Goal: Task Accomplishment & Management: Complete application form

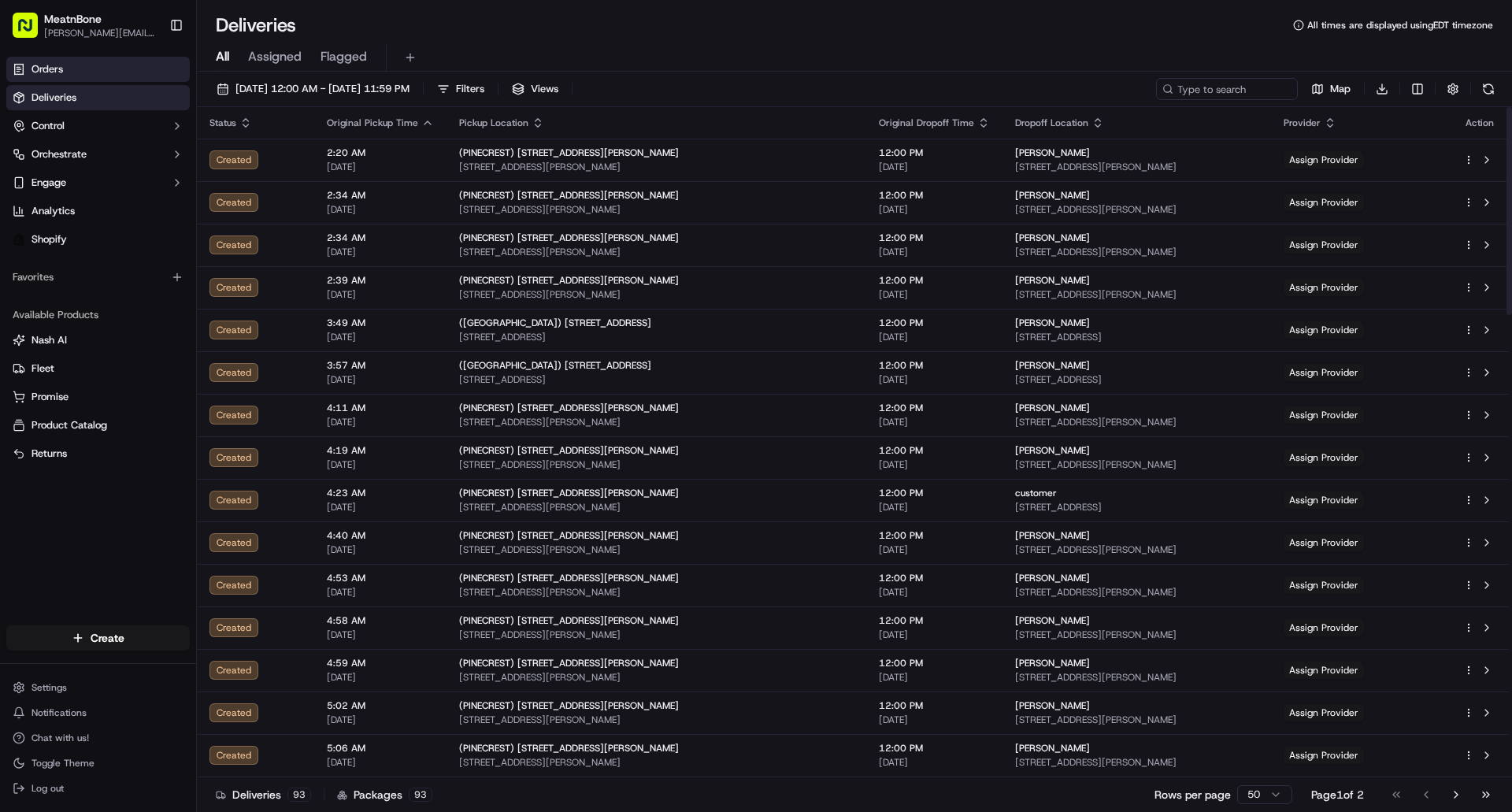
click at [99, 60] on link "Orders" at bounding box center [98, 70] width 183 height 25
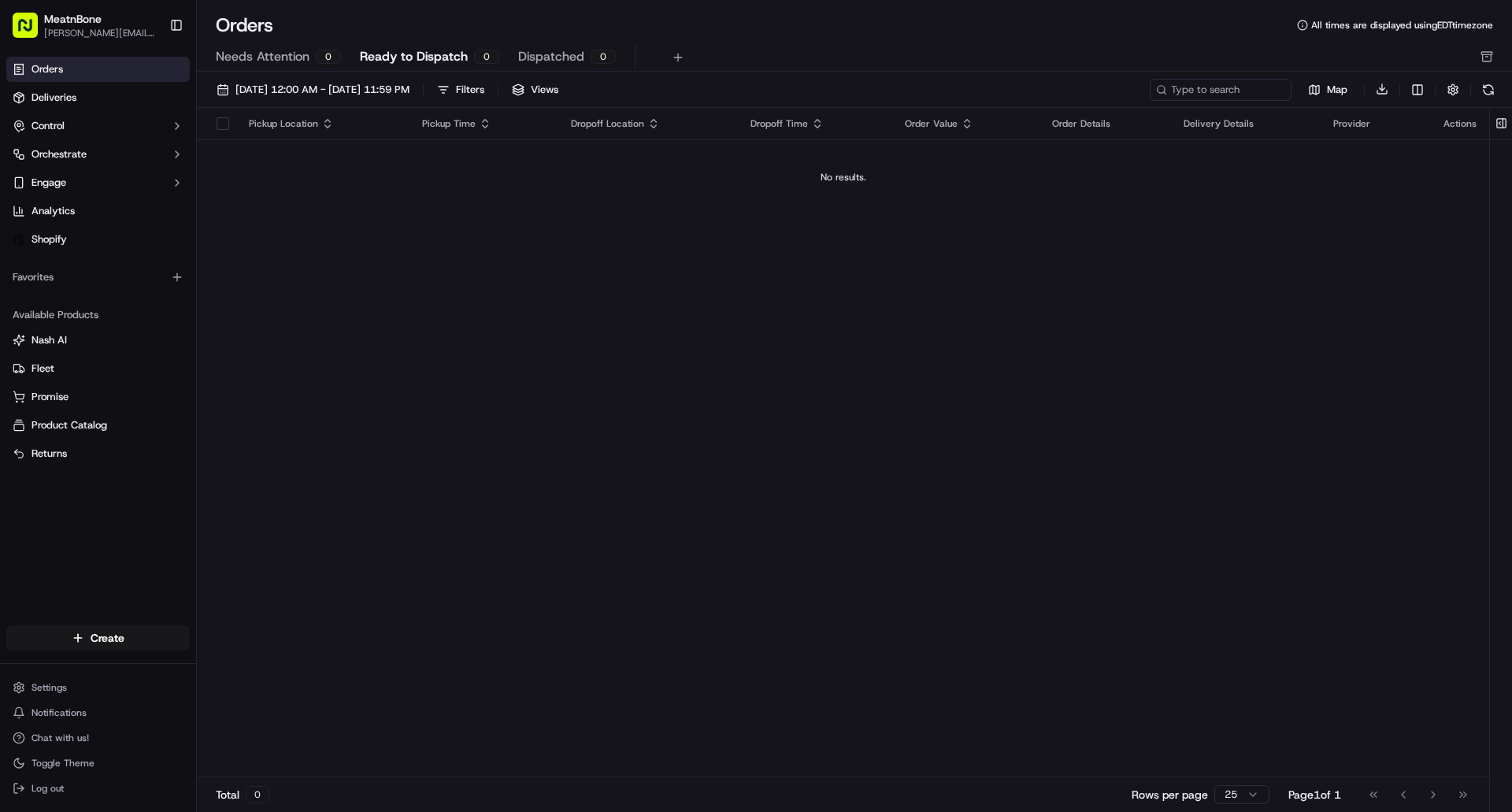
click at [116, 74] on link "Orders" at bounding box center [98, 70] width 183 height 25
click at [102, 631] on html "MeatnBone [PERSON_NAME][EMAIL_ADDRESS][DOMAIN_NAME] Toggle Sidebar Orders Deliv…" at bounding box center [756, 406] width 1512 height 812
click at [254, 665] on link "Delivery" at bounding box center [285, 667] width 176 height 28
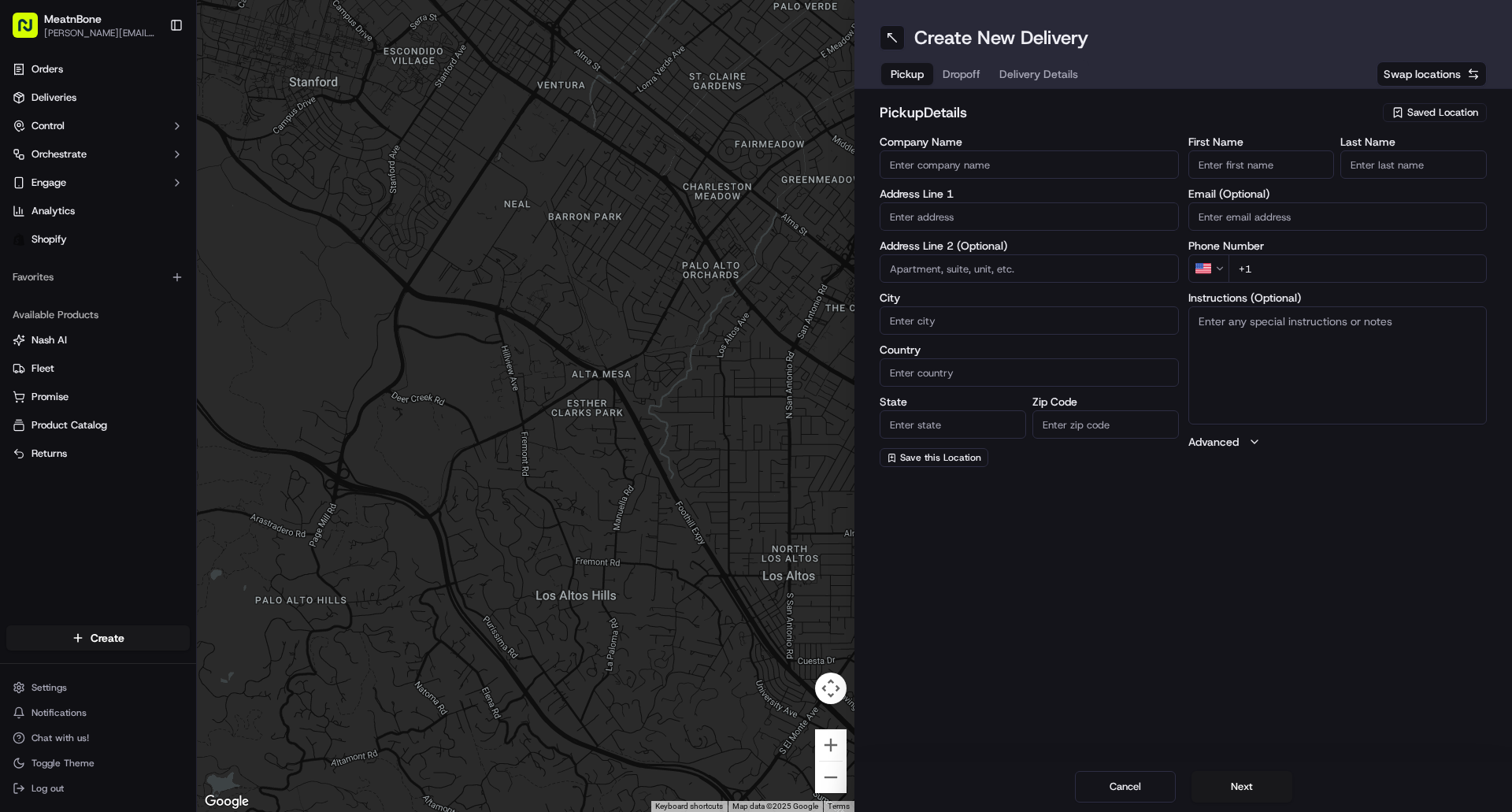
click at [1471, 114] on span "Saved Location" at bounding box center [1442, 113] width 71 height 15
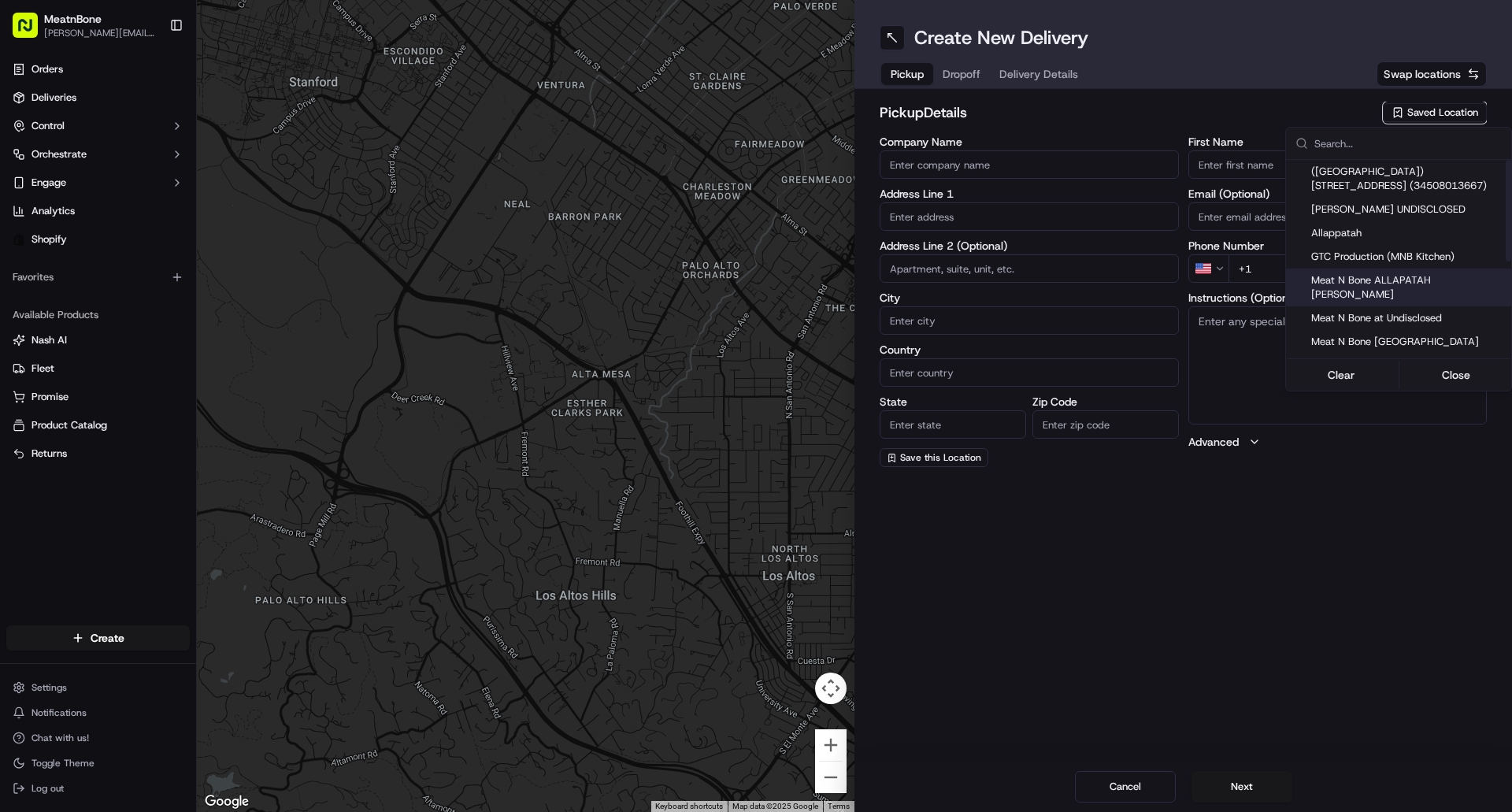
click at [1441, 282] on span "Meat N Bone ALLAPATAH [PERSON_NAME]" at bounding box center [1408, 287] width 194 height 28
type input "Meat N Bone ALLAPATAH [PERSON_NAME]"
type input "[STREET_ADDRESS]"
type input "[GEOGRAPHIC_DATA]"
type input "US"
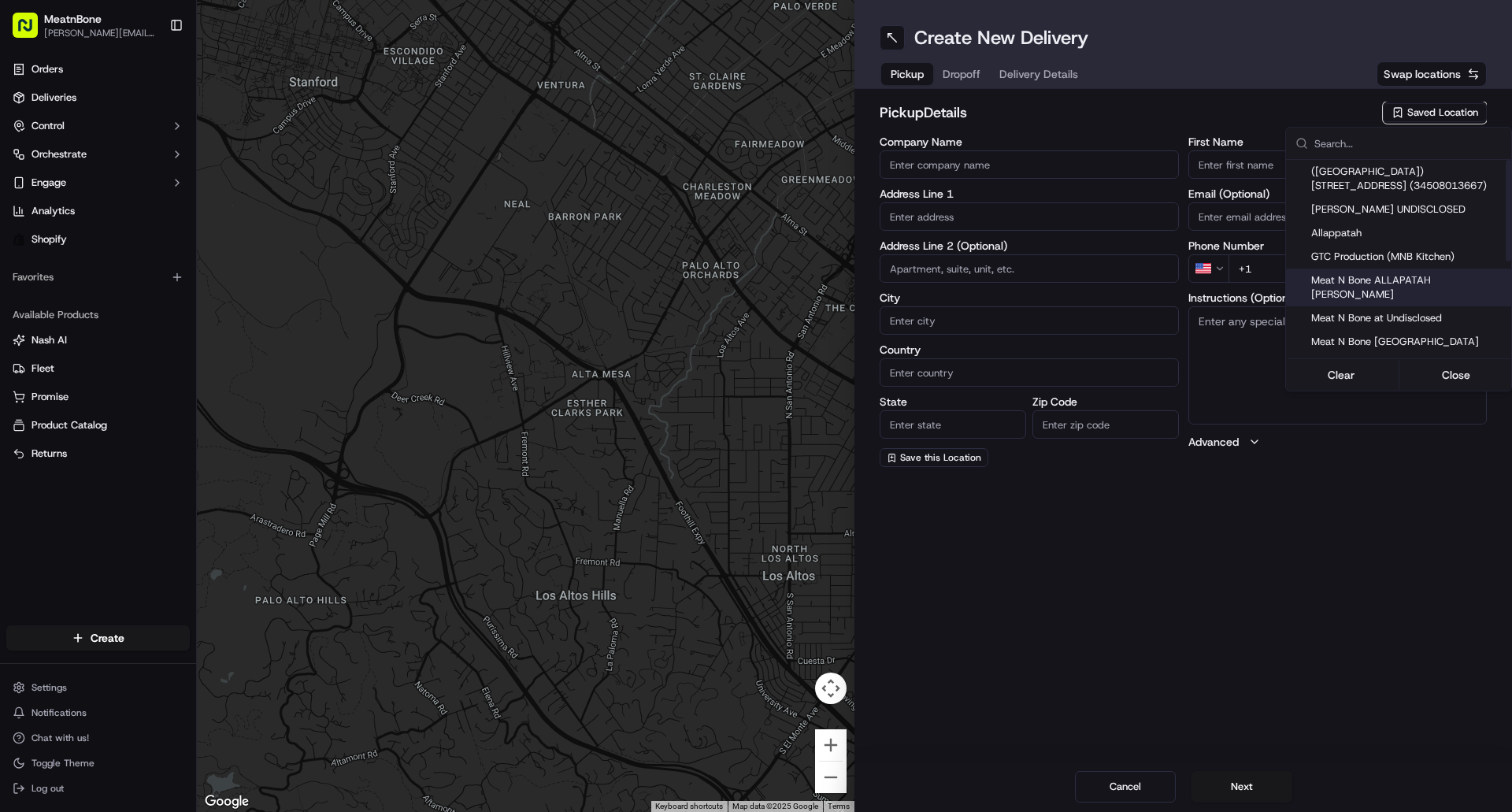
type input "FL"
type input "33142"
type input "[PERSON_NAME]"
type input "bello"
type input "[PERSON_NAME][EMAIL_ADDRESS][DOMAIN_NAME]"
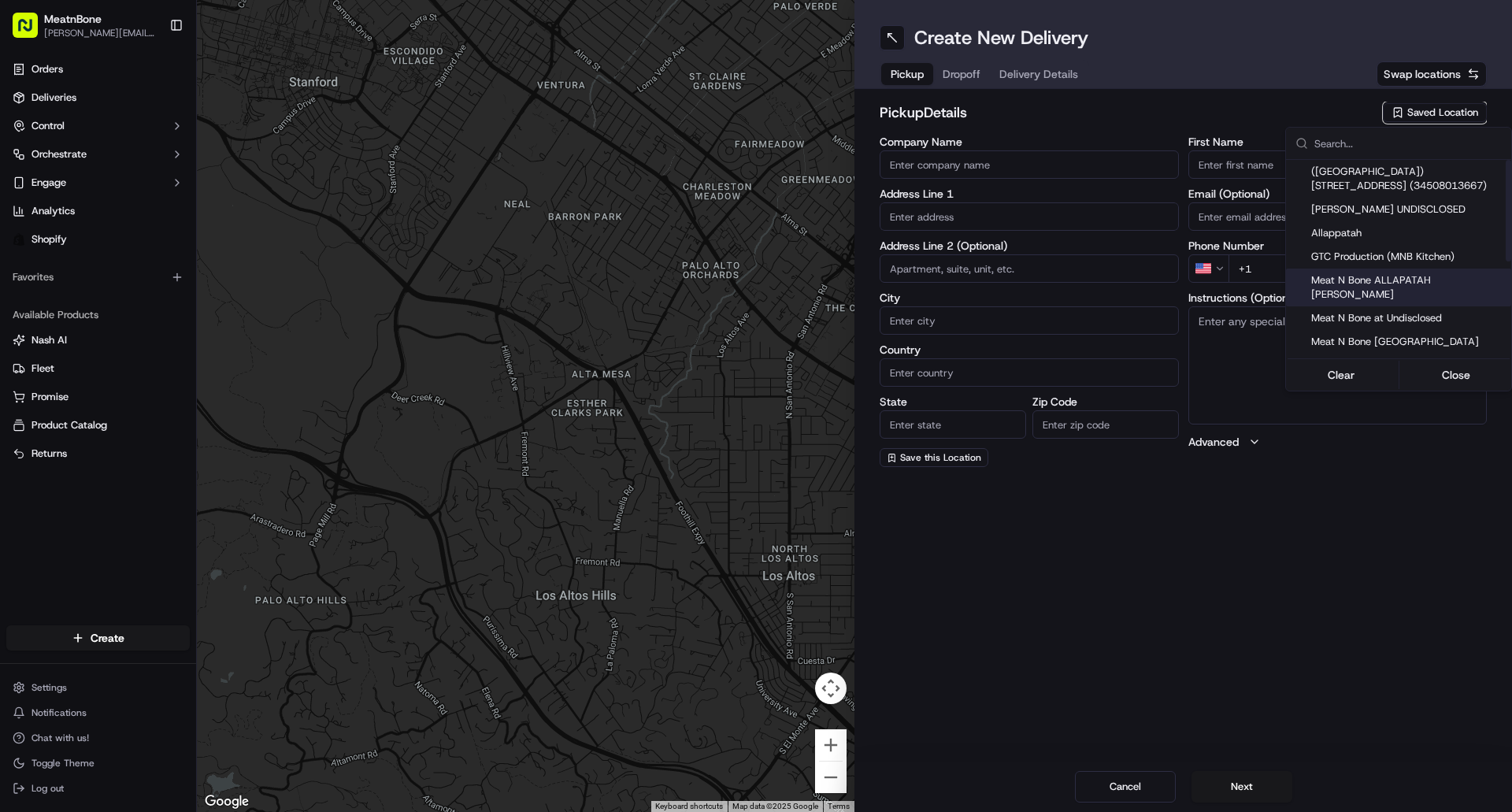
type input "[PHONE_NUMBER]"
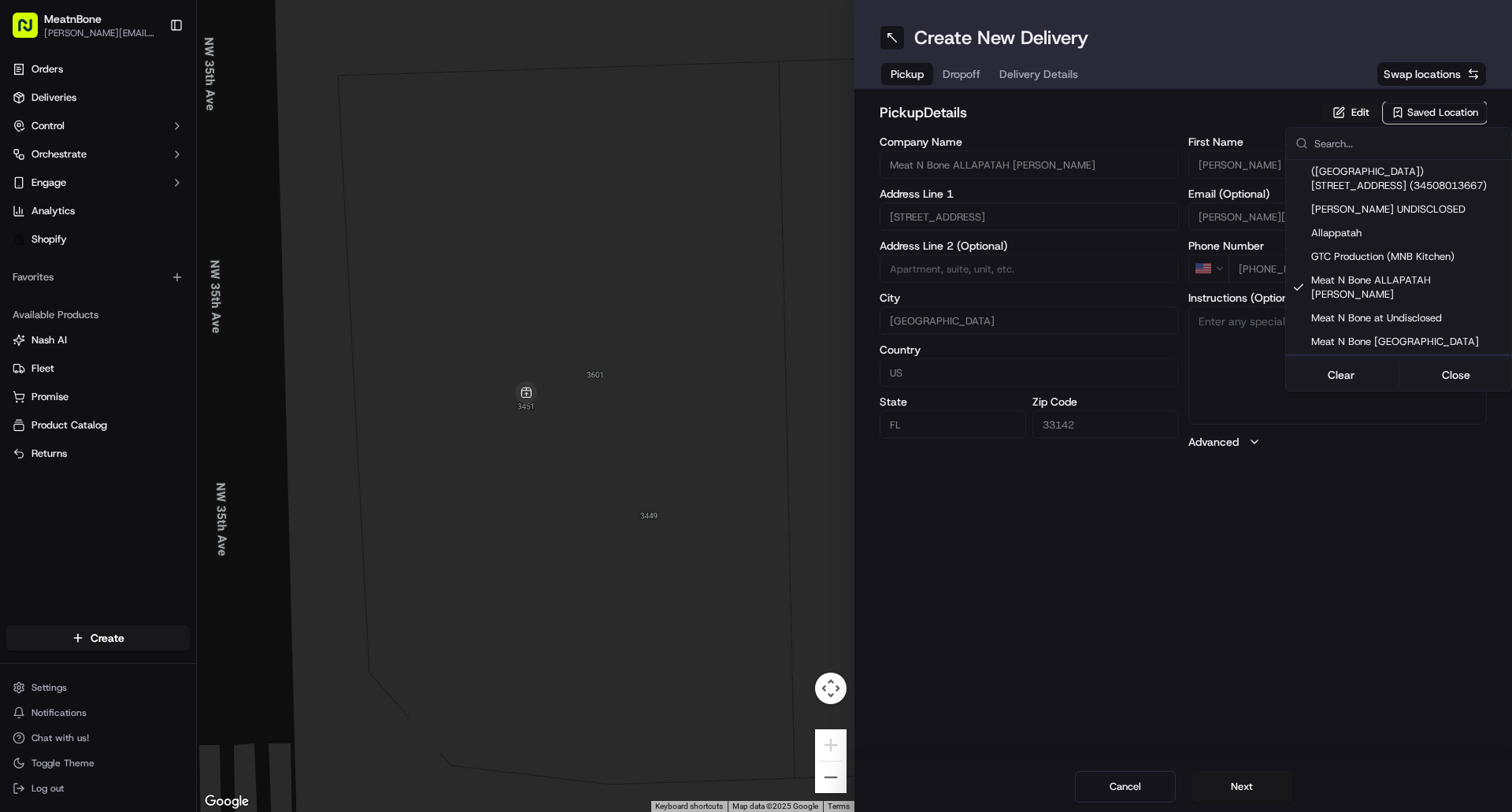
click at [1400, 436] on html "MeatnBone [PERSON_NAME][EMAIL_ADDRESS][DOMAIN_NAME] Toggle Sidebar Orders Deliv…" at bounding box center [756, 406] width 1512 height 812
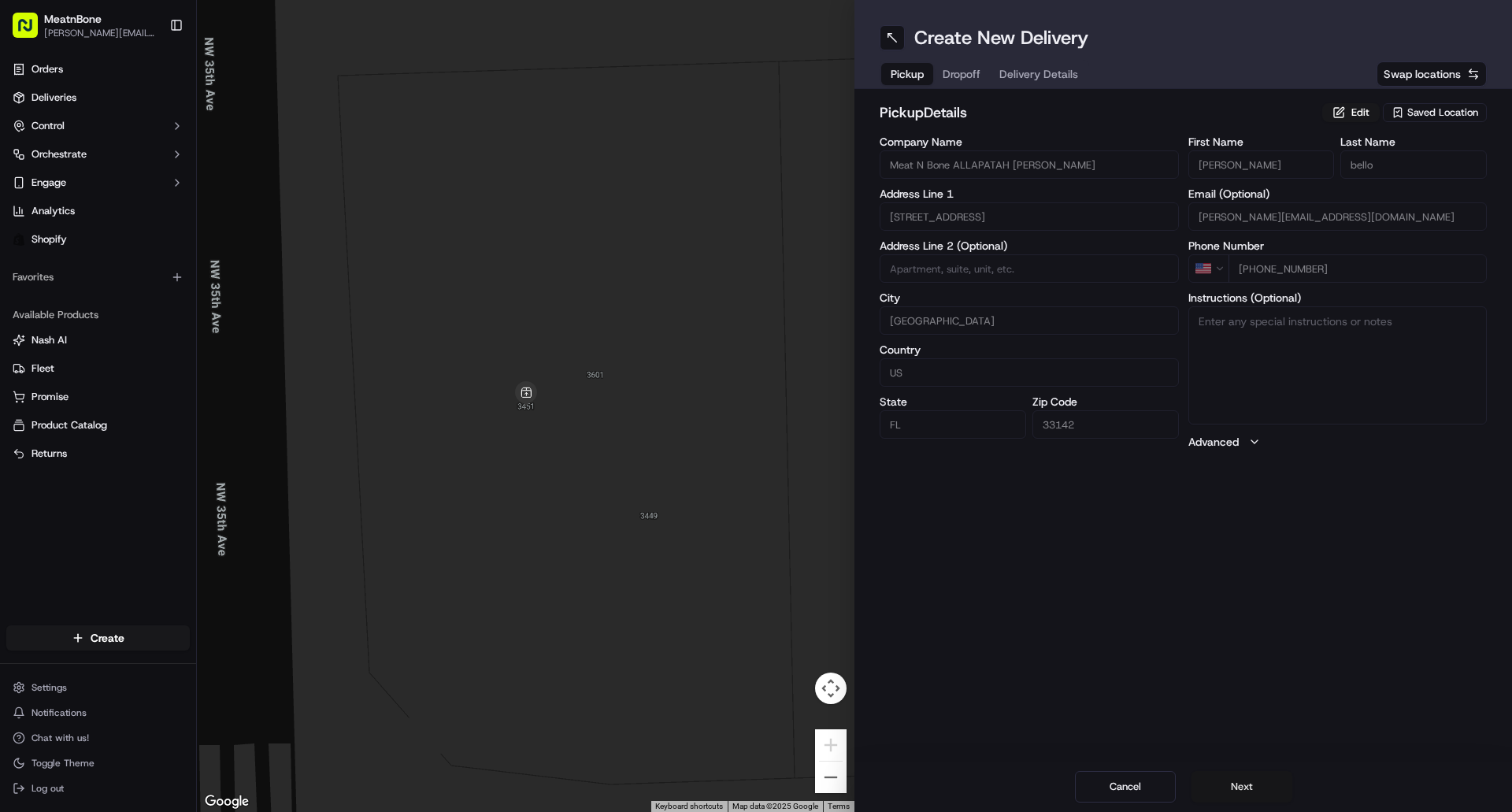
click at [1221, 797] on button "Next" at bounding box center [1241, 787] width 101 height 32
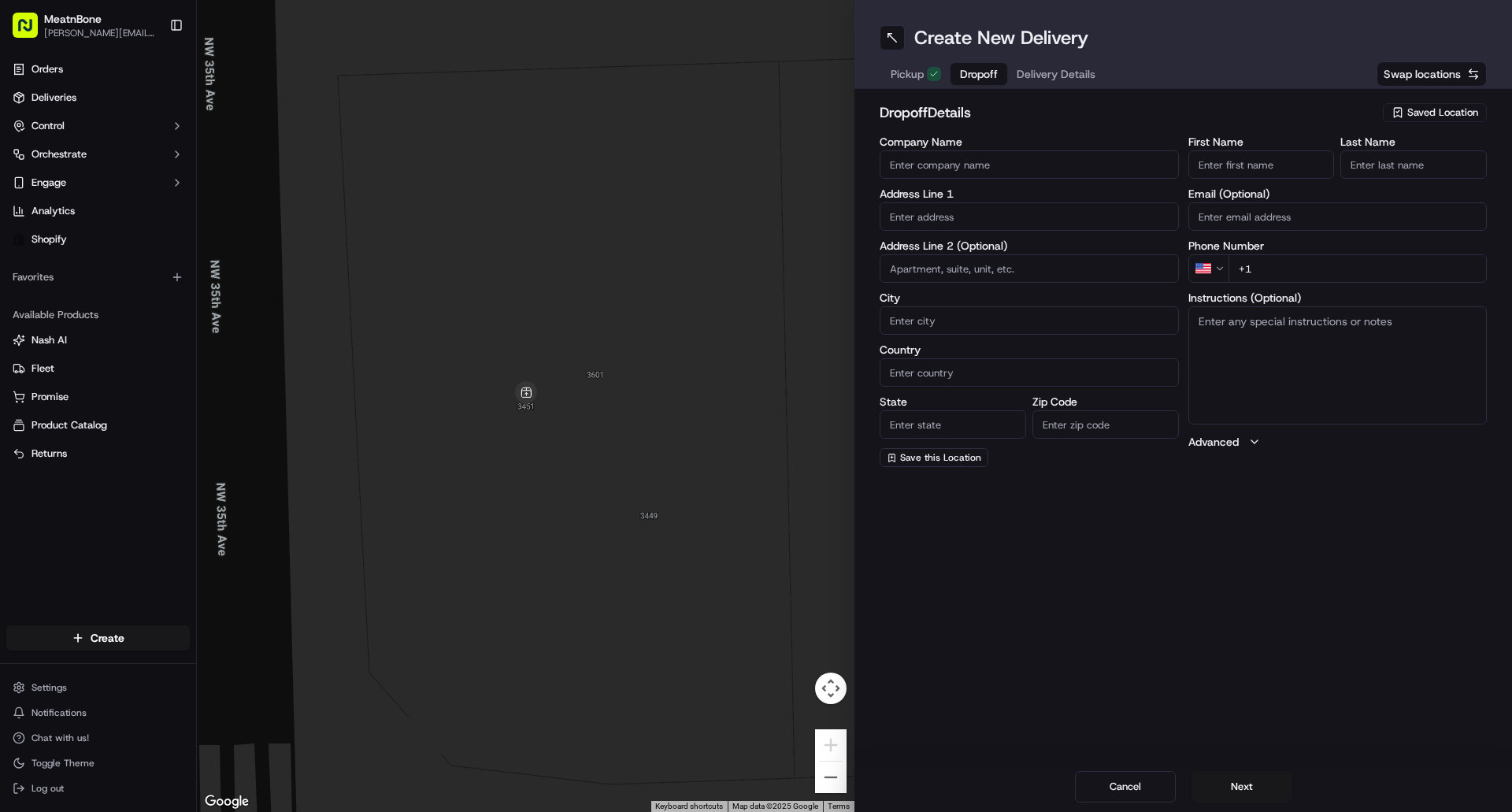
click at [1029, 228] on input "text" at bounding box center [1029, 216] width 299 height 28
paste input "[STREET_ADDRESS]"
click at [1019, 252] on div "[STREET_ADDRESS]" at bounding box center [1029, 249] width 291 height 24
type input "[STREET_ADDRESS]"
type input "[GEOGRAPHIC_DATA]"
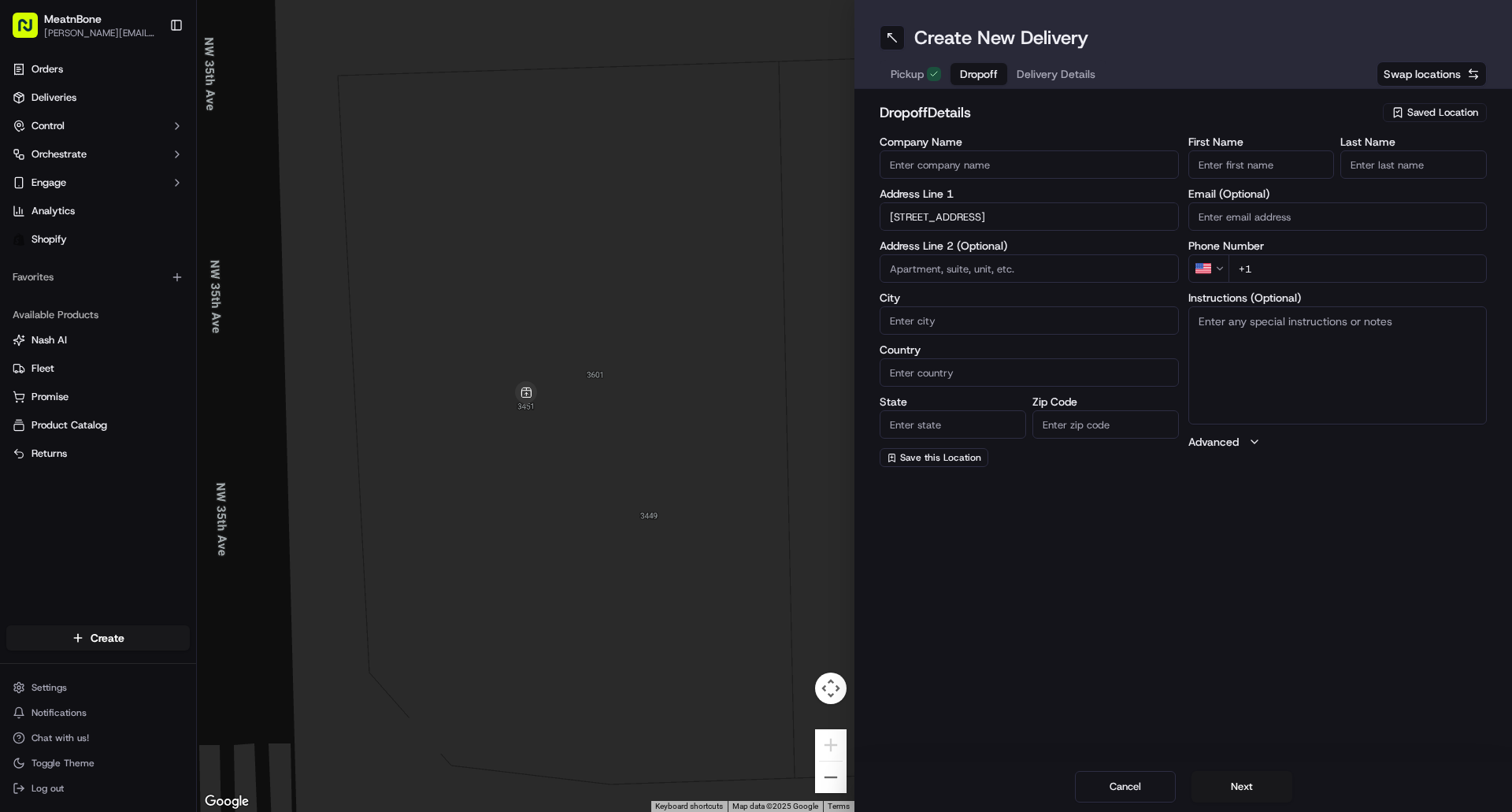
type input "[GEOGRAPHIC_DATA]"
type input "FL"
type input "33160"
type input "[STREET_ADDRESS]"
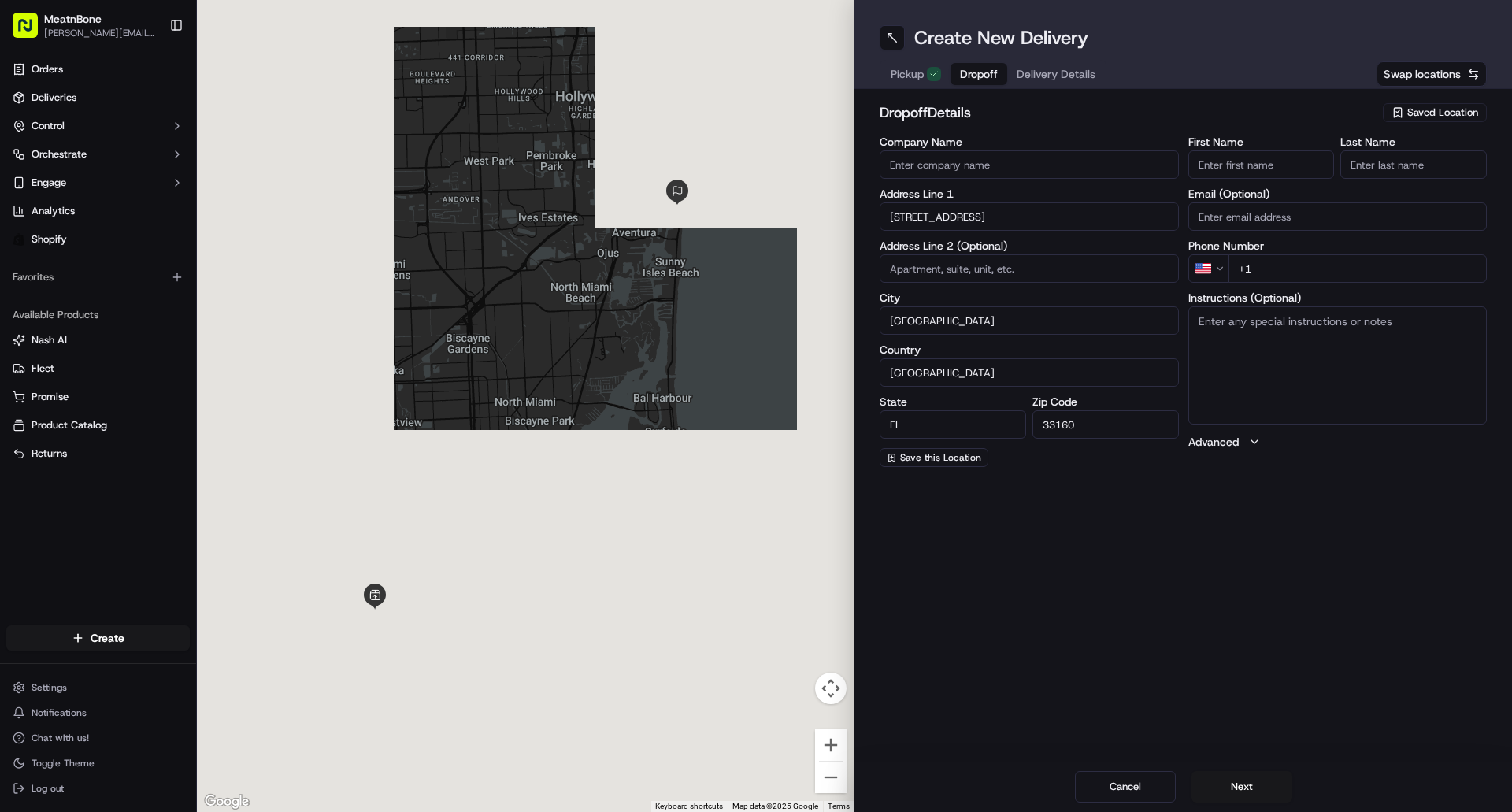
click at [1244, 171] on input "First Name" at bounding box center [1261, 164] width 146 height 28
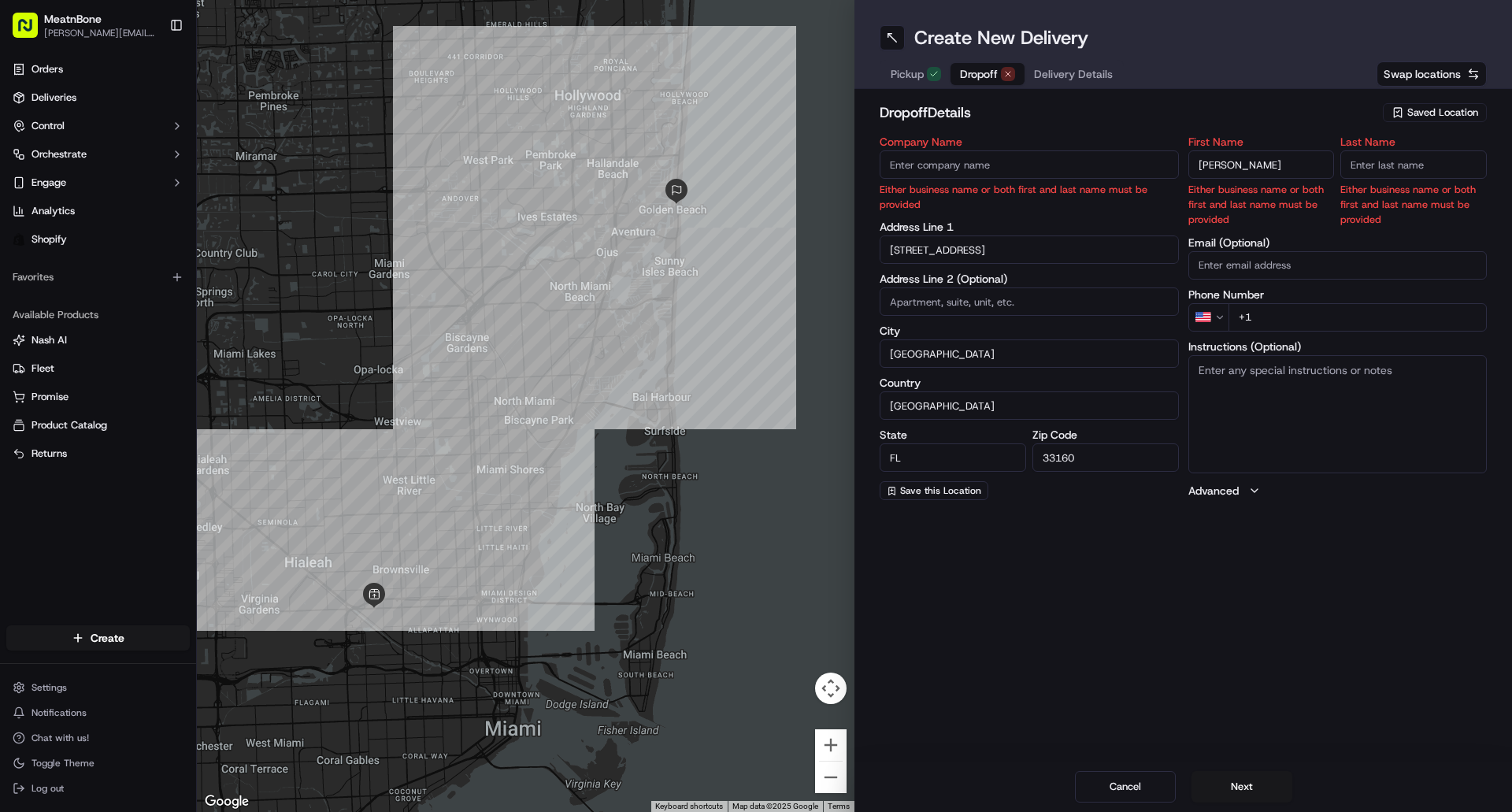
type input "[PERSON_NAME]"
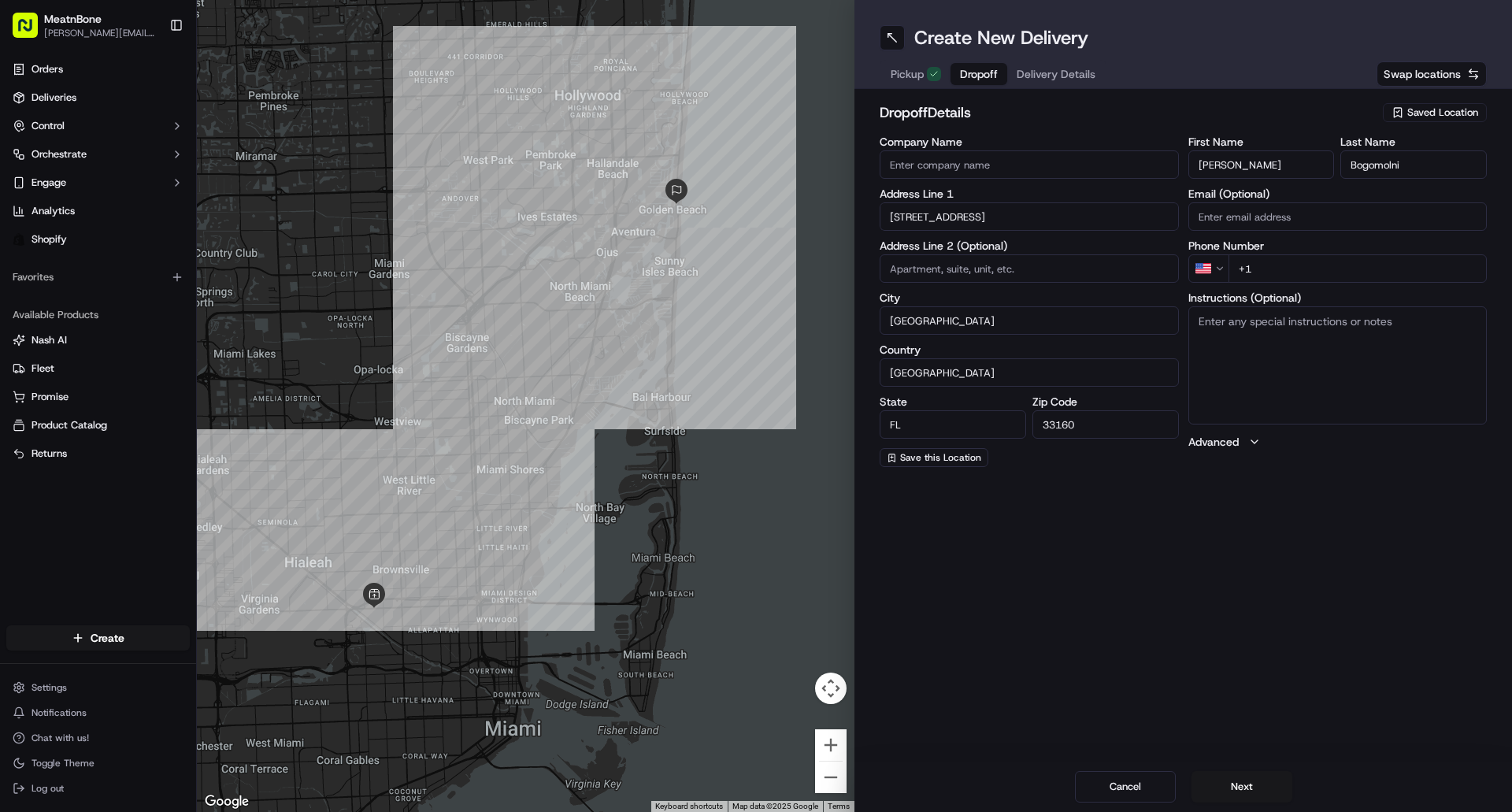
type input "Bogomolni"
click at [1352, 268] on input "+1" at bounding box center [1358, 268] width 259 height 28
paste input "86 252 9459"
type input "[PHONE_NUMBER]"
click at [1230, 788] on button "Next" at bounding box center [1241, 787] width 101 height 32
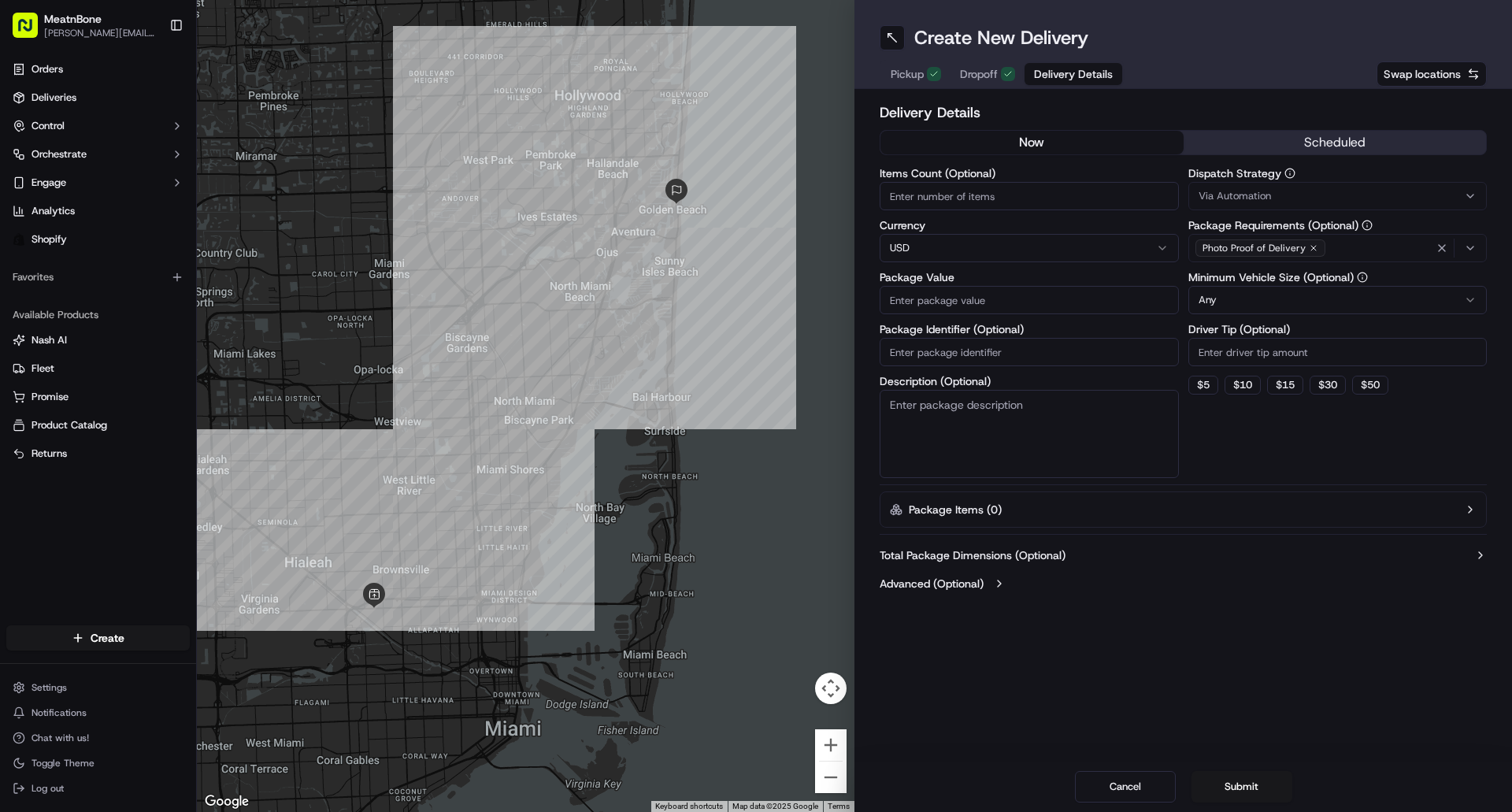
click at [1078, 200] on input "Items Count (Optional)" at bounding box center [1029, 196] width 299 height 28
type input "1"
click at [993, 279] on label "Package Value" at bounding box center [1029, 277] width 299 height 11
click at [993, 286] on input "Package Value" at bounding box center [1029, 299] width 299 height 28
click at [971, 311] on input "Package Value" at bounding box center [1029, 299] width 299 height 28
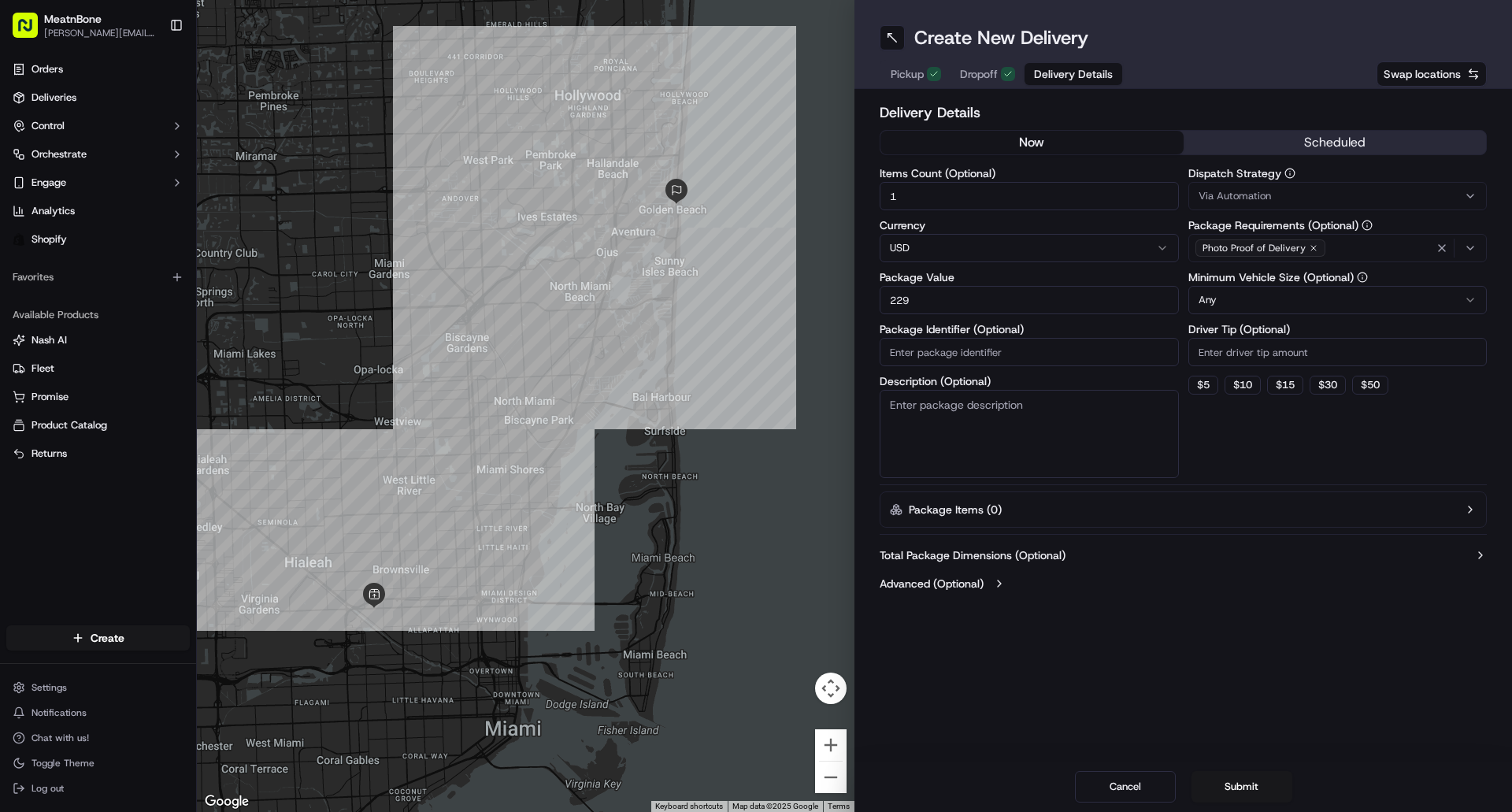
type input "229"
click at [1060, 368] on div "Items Count (Optional) 1 Currency USD Package Value 229 Package Identifier (Opt…" at bounding box center [1029, 323] width 299 height 310
click at [1084, 338] on input "Package Identifier (Optional)" at bounding box center [1029, 351] width 299 height 28
click at [1039, 344] on input "Package Identifier (Optional)" at bounding box center [1029, 351] width 299 height 28
paste input "256652"
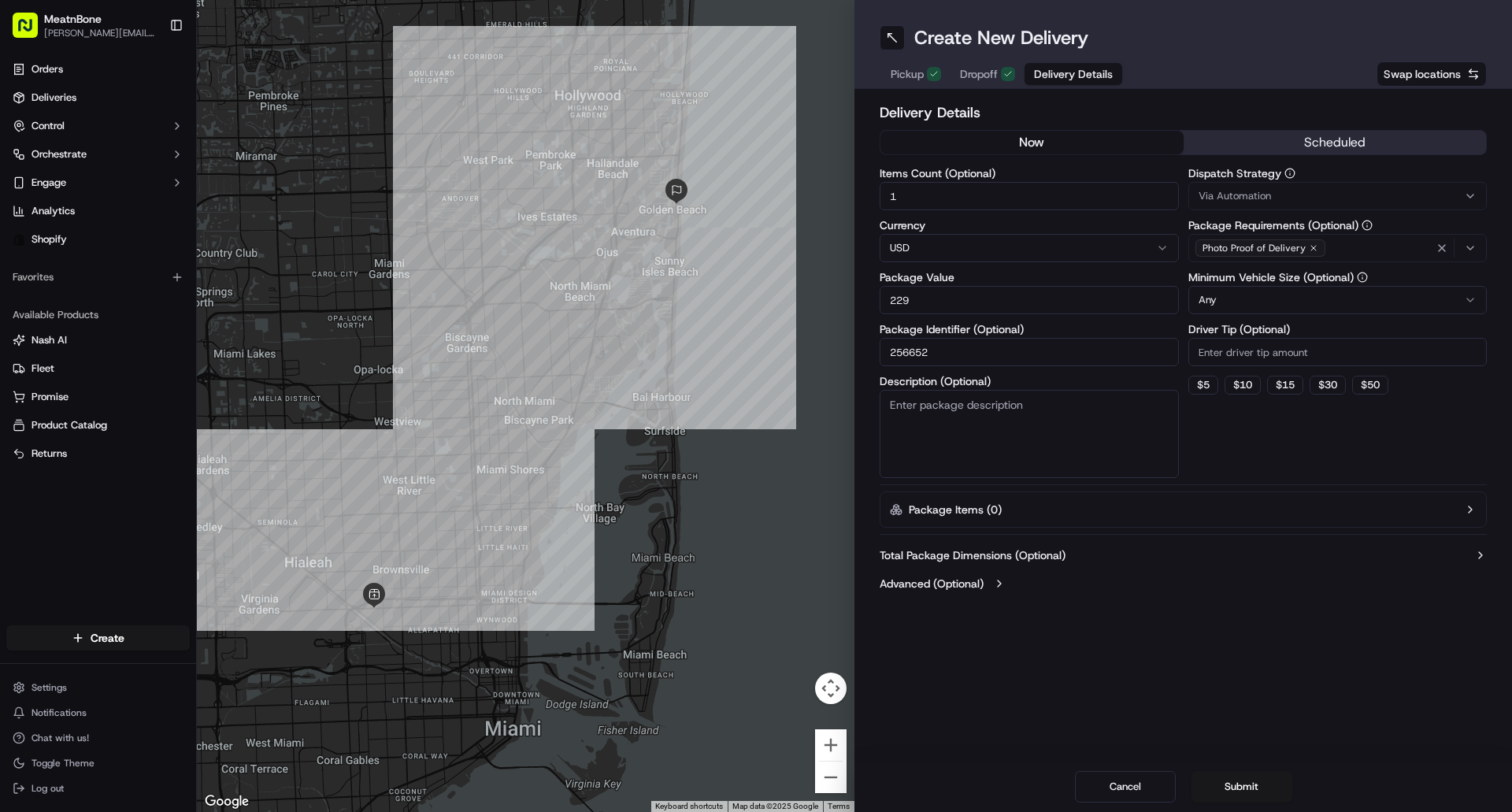
type input "256652"
click at [1270, 560] on button "Total Package Dimensions (Optional)" at bounding box center [1183, 554] width 607 height 15
click at [1305, 545] on div "Total Package Dimensions (Optional) Weight ( lb ) Height ( in ) Width ( in ) De…" at bounding box center [1183, 674] width 607 height 268
click at [1451, 549] on button "Total Package Dimensions (Optional)" at bounding box center [1183, 554] width 607 height 15
click at [1225, 791] on button "Submit" at bounding box center [1241, 787] width 101 height 32
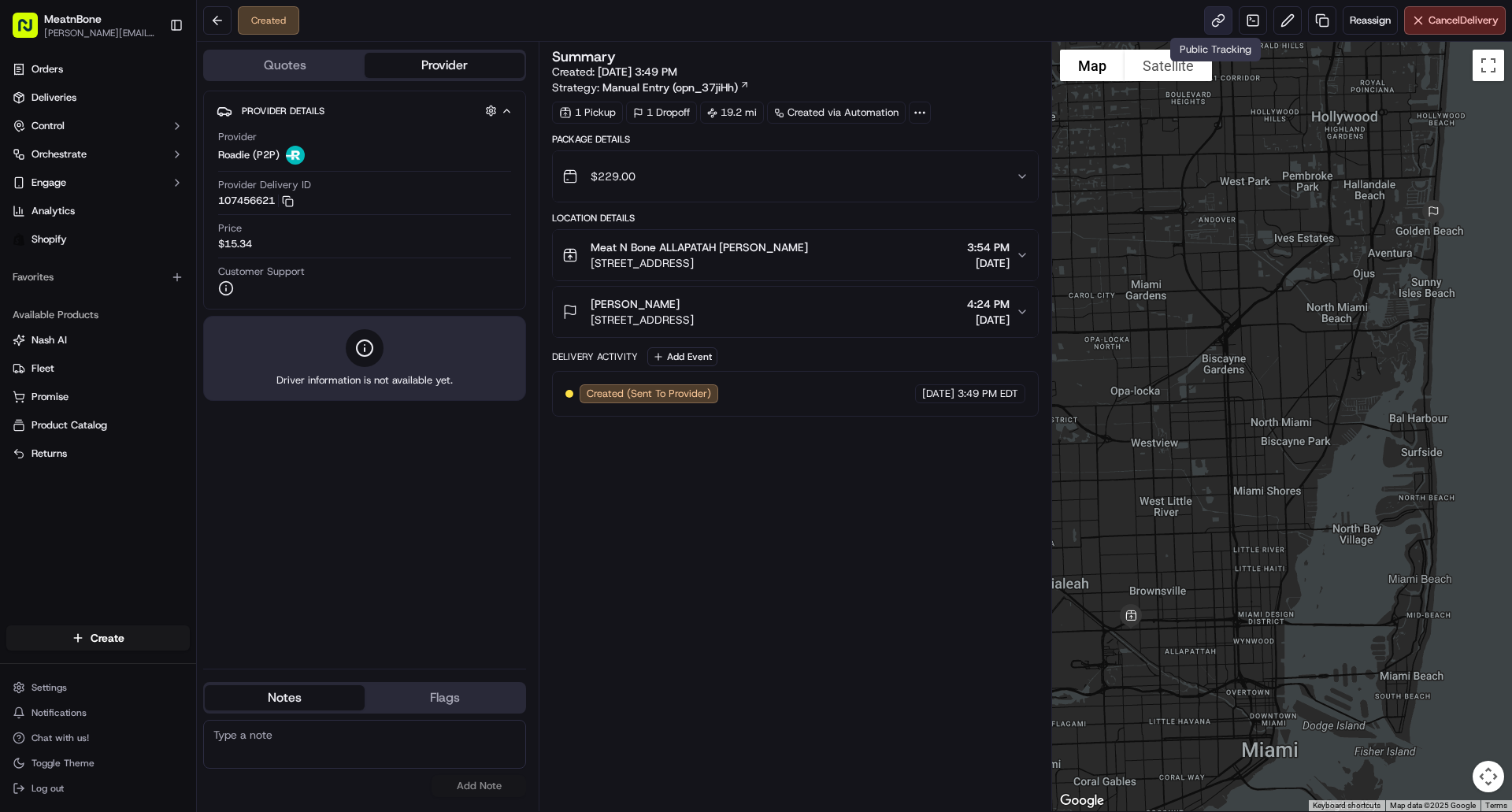
click at [1209, 19] on link at bounding box center [1217, 20] width 28 height 28
